Goal: Navigation & Orientation: Find specific page/section

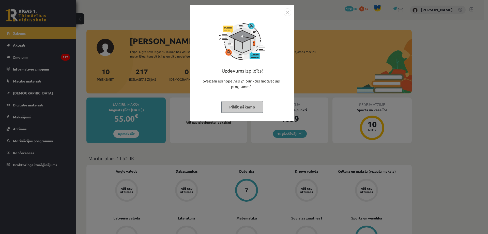
click at [286, 14] on img "Close" at bounding box center [288, 12] width 8 height 8
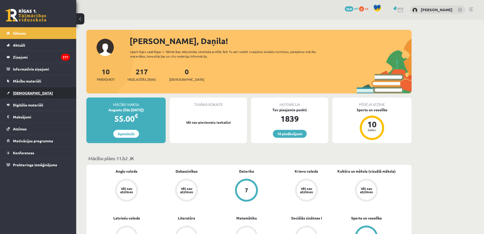
click at [28, 93] on span "[DEMOGRAPHIC_DATA]" at bounding box center [33, 92] width 40 height 5
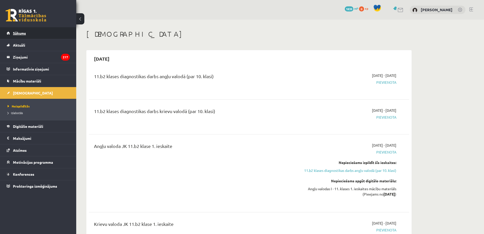
click at [22, 31] on link "Sākums" at bounding box center [38, 33] width 63 height 12
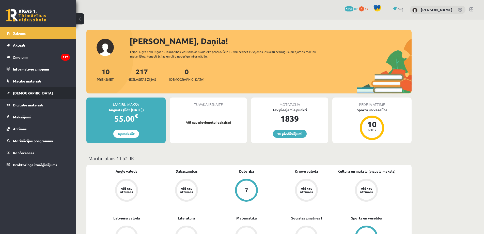
click at [32, 90] on link "[DEMOGRAPHIC_DATA]" at bounding box center [38, 93] width 63 height 12
